Goal: Navigation & Orientation: Find specific page/section

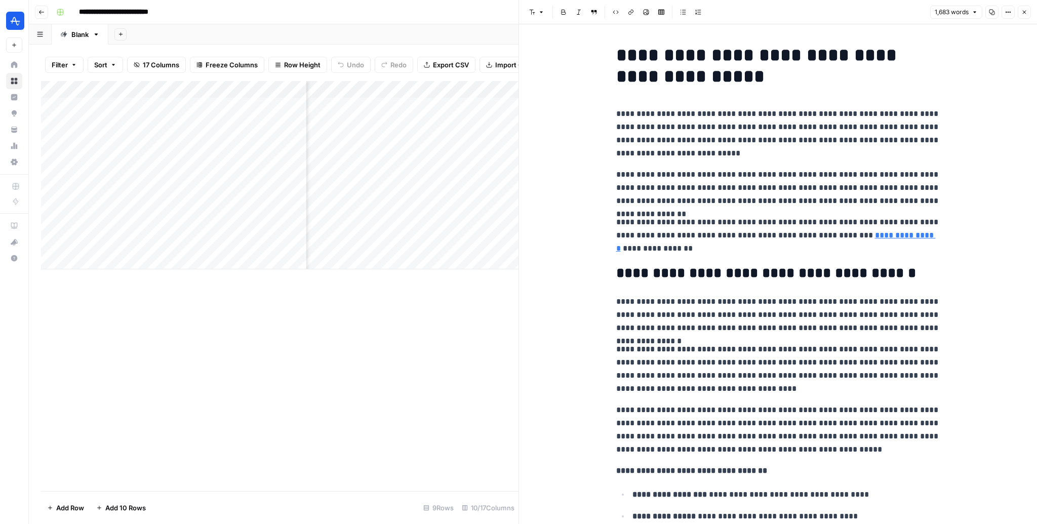
scroll to position [782, 0]
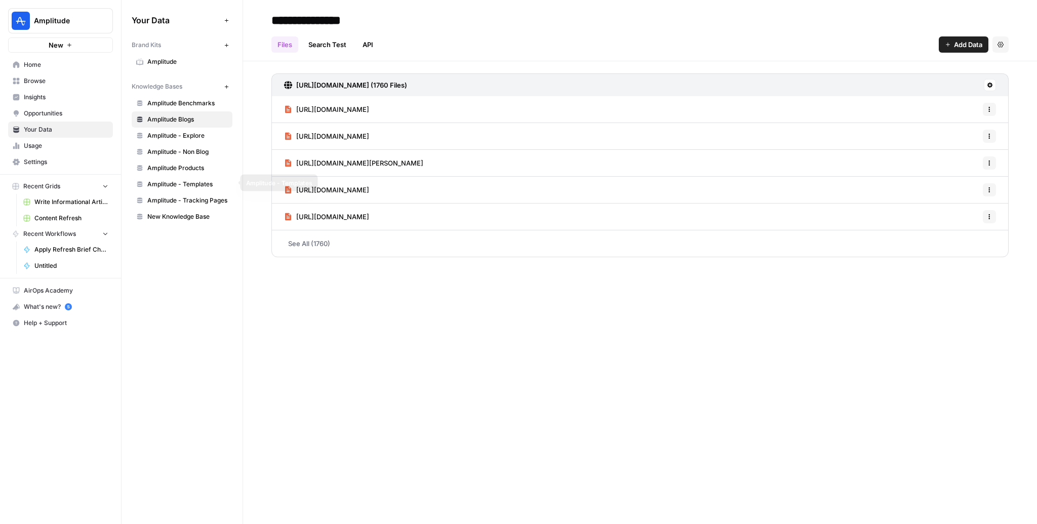
click at [190, 196] on span "Amplitude - Tracking Pages" at bounding box center [187, 200] width 81 height 9
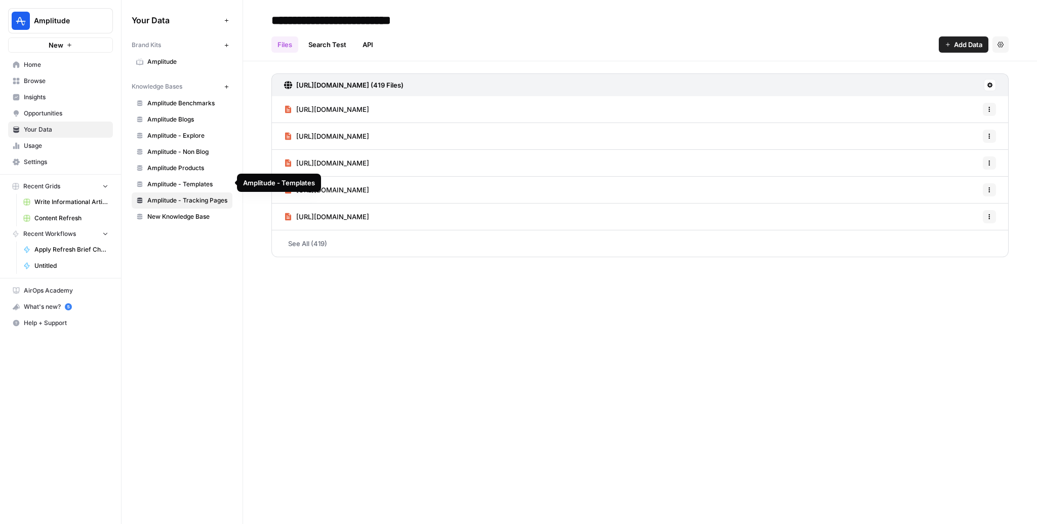
click at [191, 180] on span "Amplitude - Templates" at bounding box center [187, 184] width 81 height 9
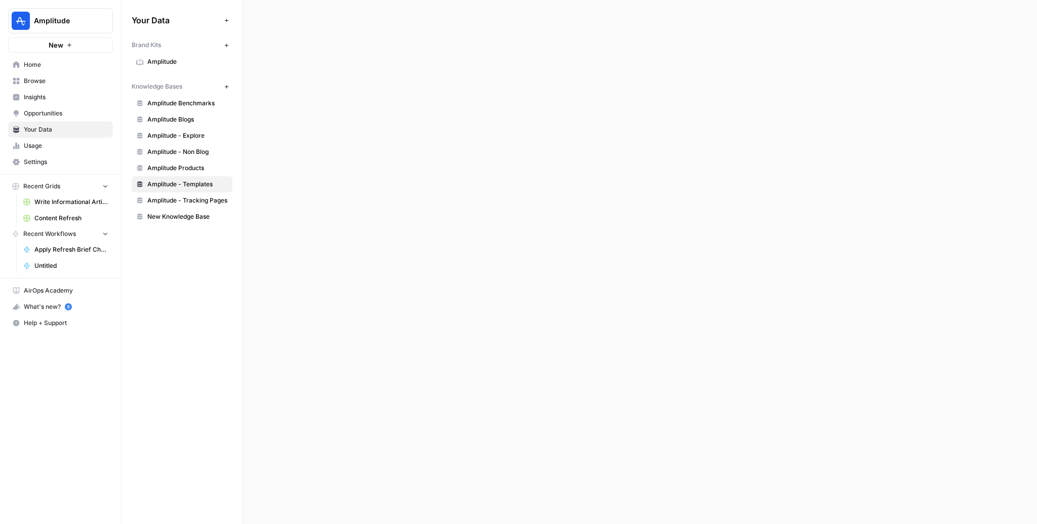
click at [187, 166] on span "Amplitude Products" at bounding box center [187, 168] width 81 height 9
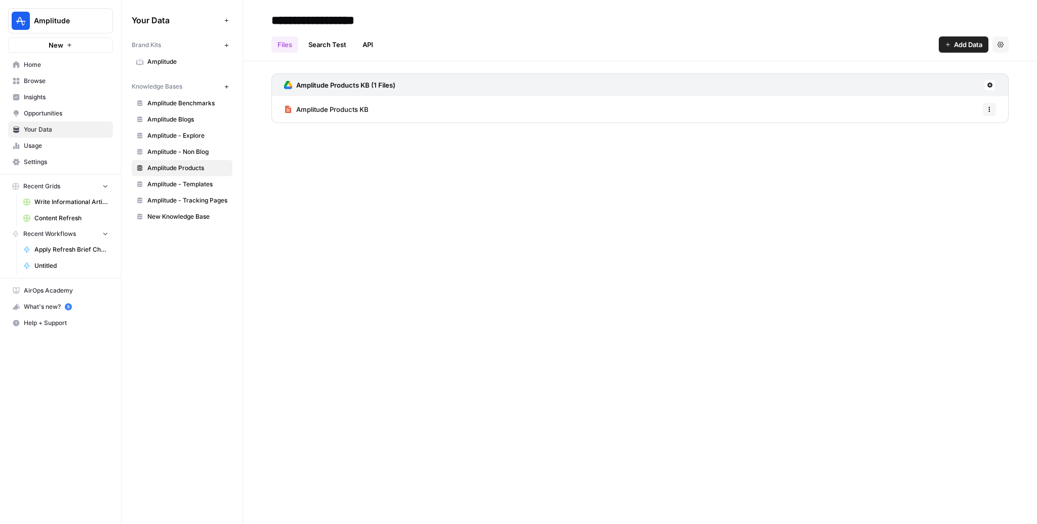
click at [47, 62] on span "Home" at bounding box center [66, 64] width 85 height 9
